Goal: Task Accomplishment & Management: Use online tool/utility

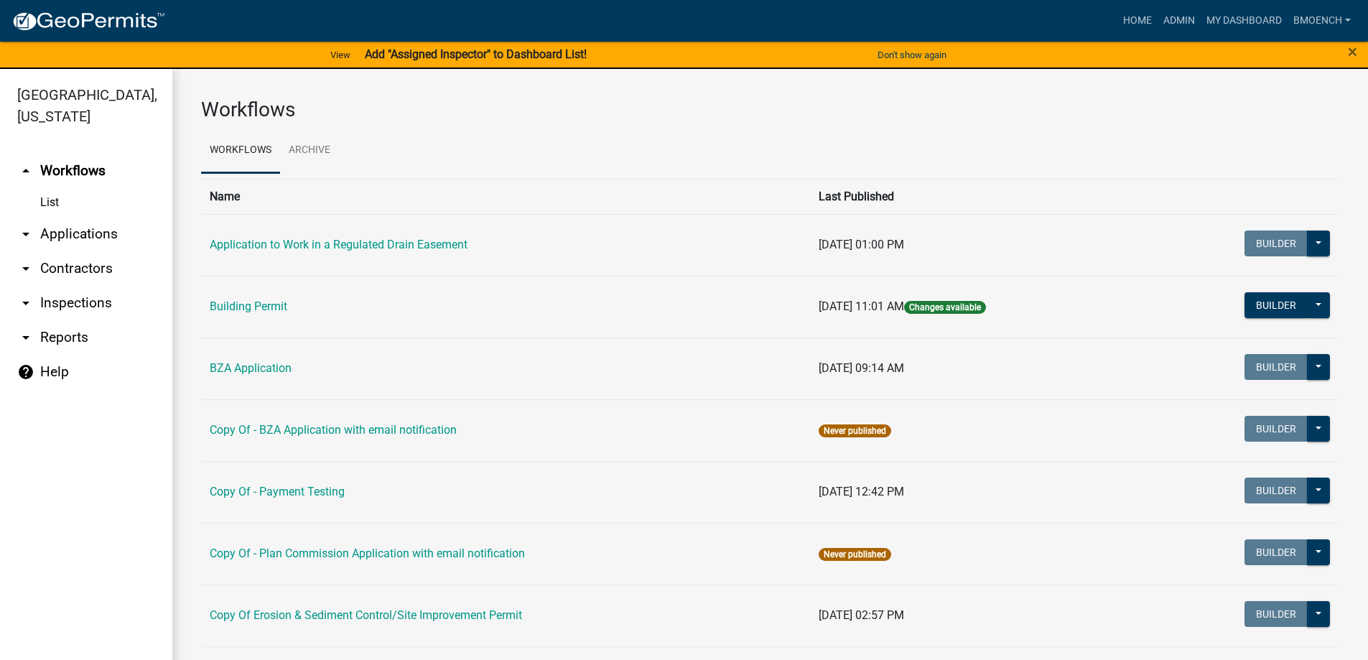
click at [69, 320] on link "arrow_drop_down Reports" at bounding box center [86, 337] width 172 height 34
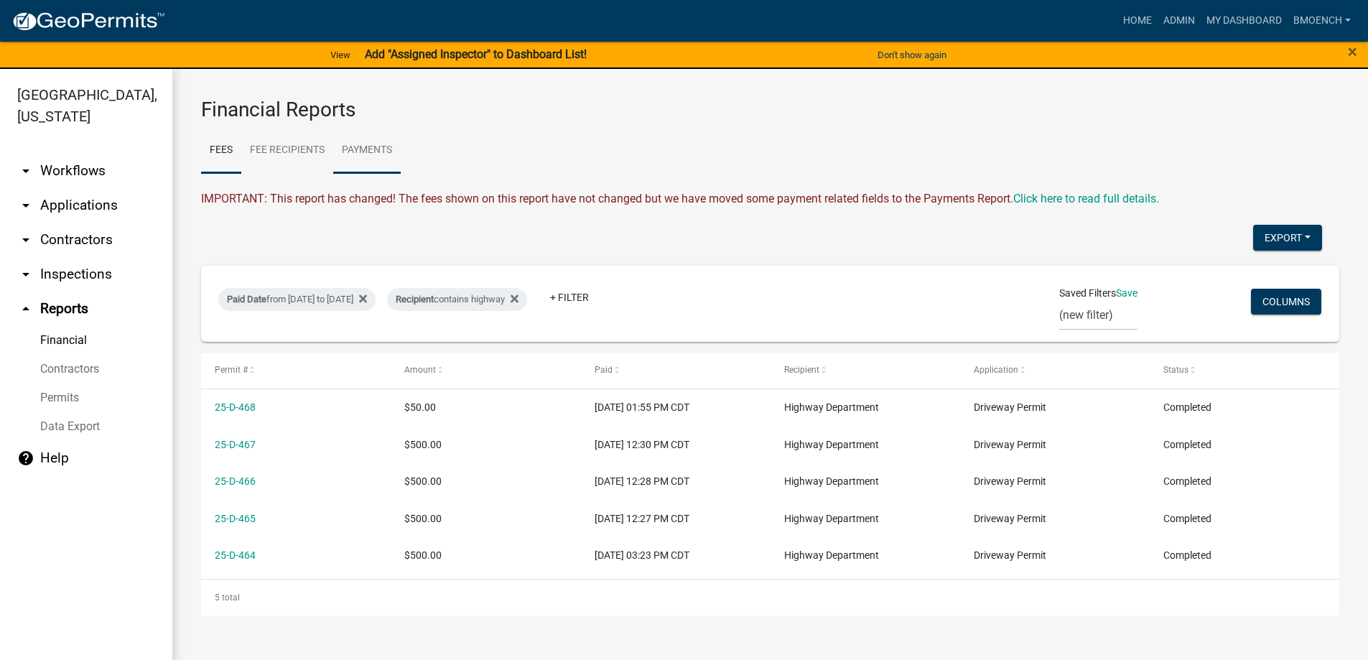
drag, startPoint x: 356, startPoint y: 142, endPoint x: 355, endPoint y: 185, distance: 42.4
click at [357, 143] on link "Payments" at bounding box center [366, 151] width 67 height 46
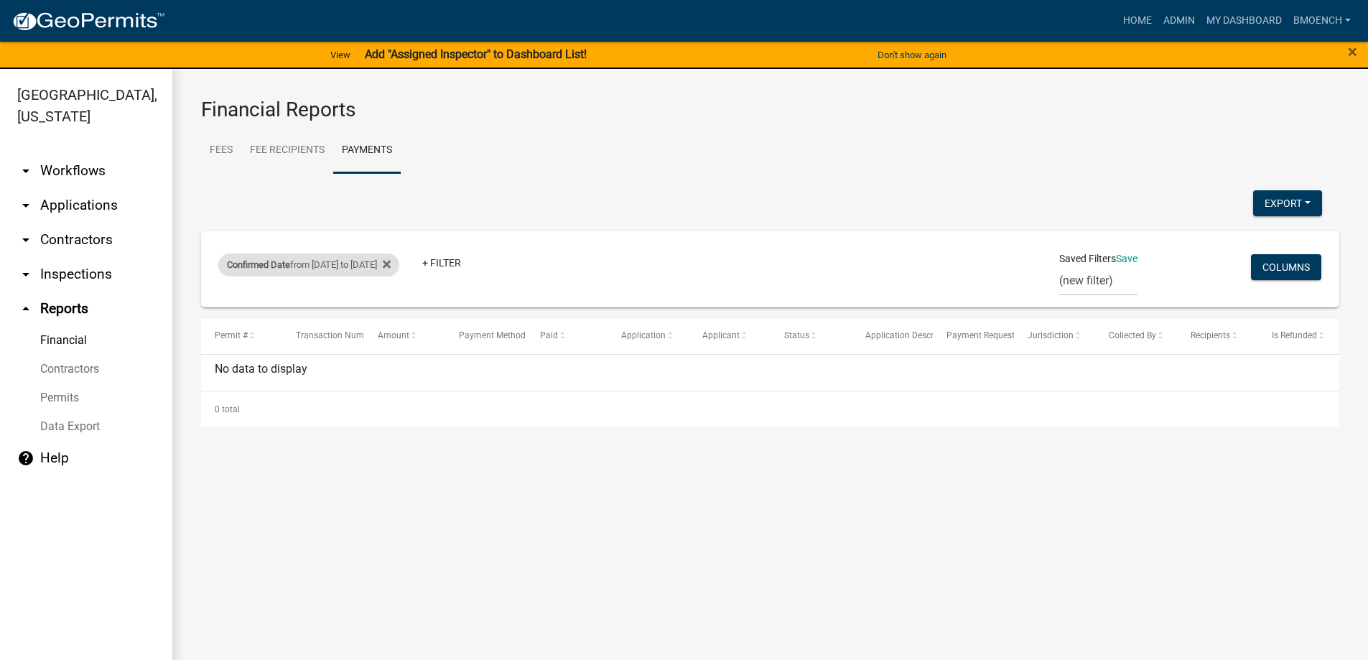
click at [352, 266] on div "Confirmed Date from [DATE] to [DATE]" at bounding box center [308, 264] width 181 height 23
select select "custom"
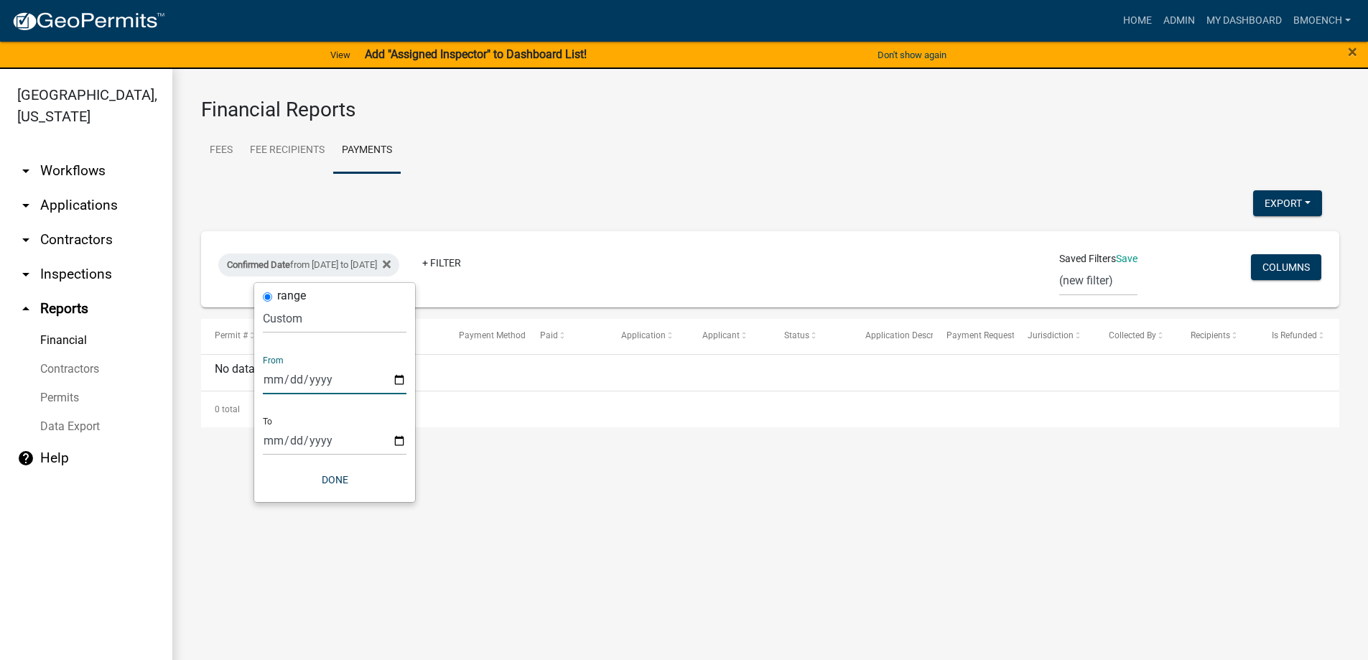
click at [289, 381] on input "[DATE]" at bounding box center [335, 379] width 144 height 29
type input "[DATE]"
click at [286, 444] on input "[DATE]" at bounding box center [335, 440] width 144 height 29
type input "[DATE]"
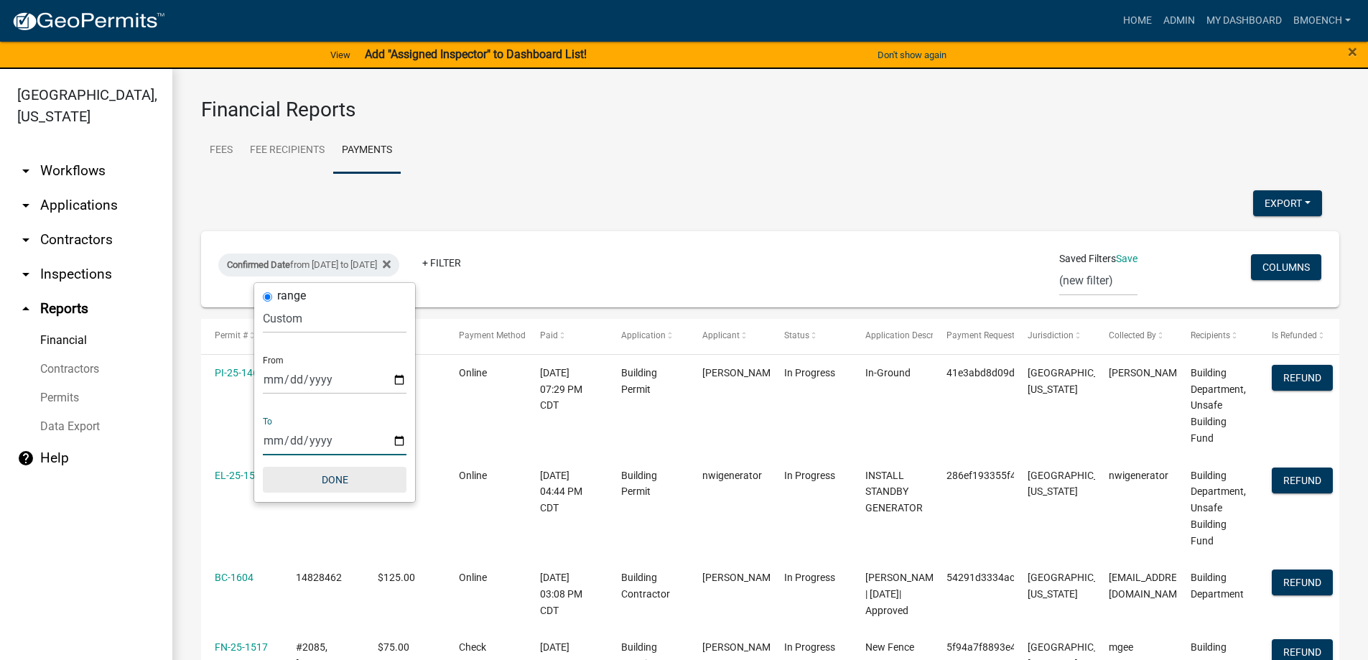
click at [336, 481] on button "Done" at bounding box center [335, 480] width 144 height 26
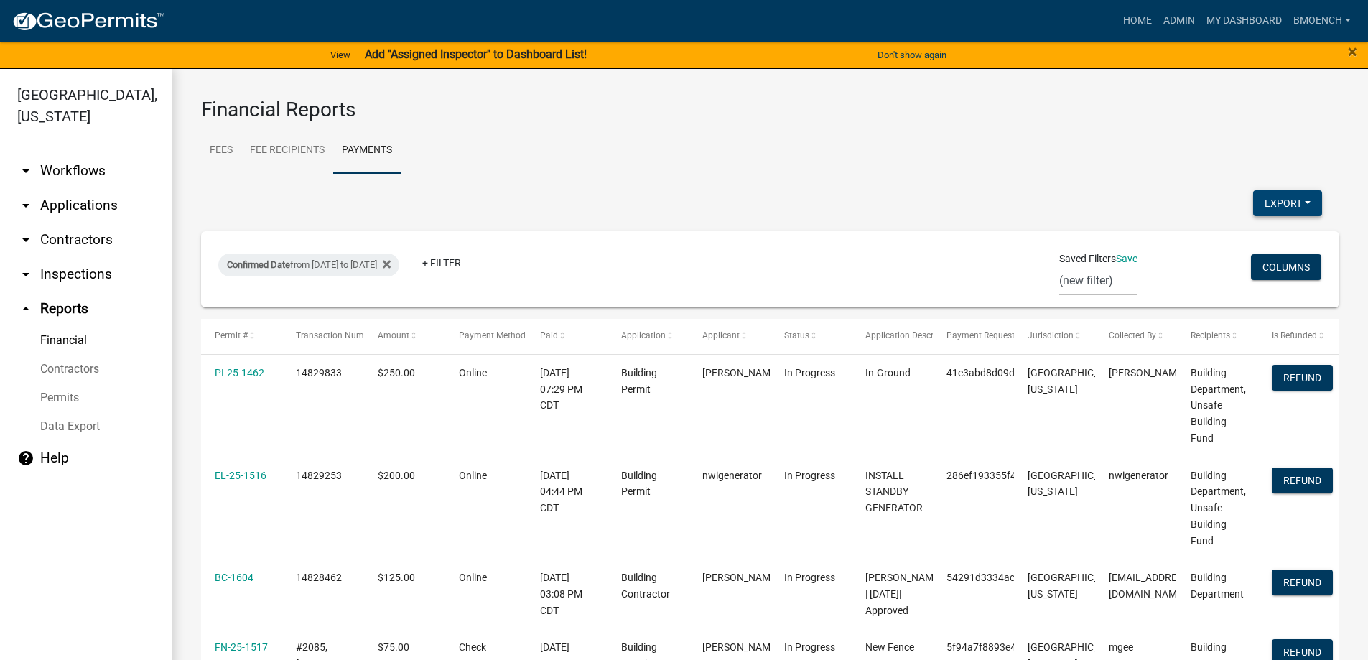
click at [1286, 203] on button "Export" at bounding box center [1287, 203] width 69 height 26
click at [1228, 246] on button "Excel Format (.xlsx)" at bounding box center [1255, 240] width 134 height 34
